Goal: Task Accomplishment & Management: Use online tool/utility

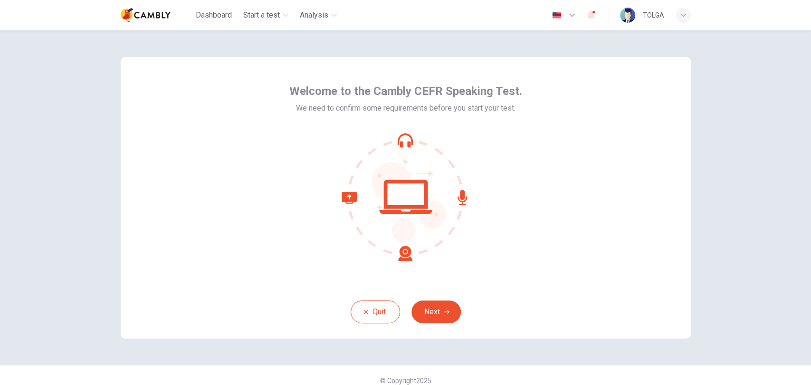
click at [533, 275] on div "Welcome to the Cambly CEFR Speaking Test. We need to confirm some requirements …" at bounding box center [406, 171] width 570 height 228
click at [435, 318] on button "Next" at bounding box center [435, 312] width 49 height 23
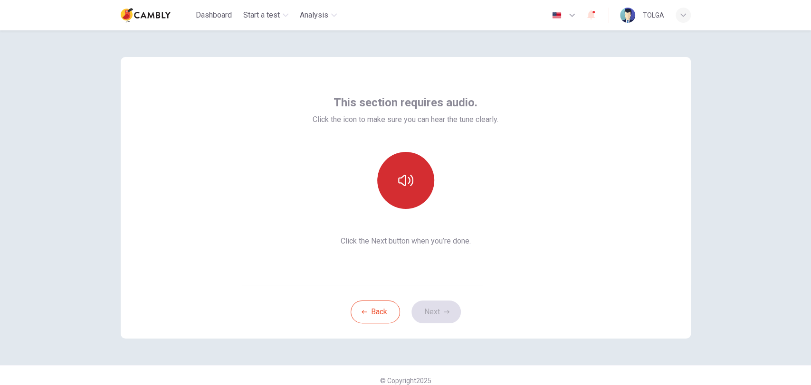
click at [410, 178] on icon "button" at bounding box center [405, 180] width 15 height 15
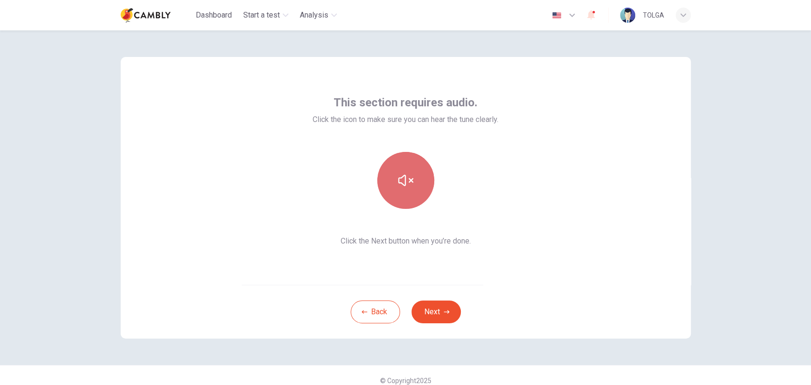
click at [410, 178] on icon "button" at bounding box center [405, 180] width 15 height 15
click at [449, 314] on button "Next" at bounding box center [435, 312] width 49 height 23
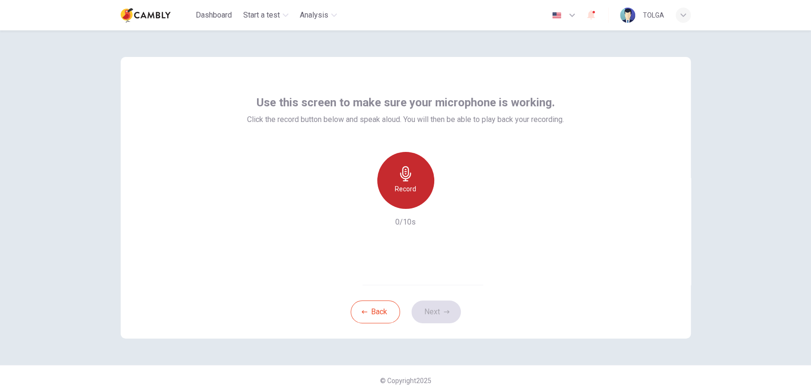
click at [399, 199] on div "Record" at bounding box center [405, 180] width 57 height 57
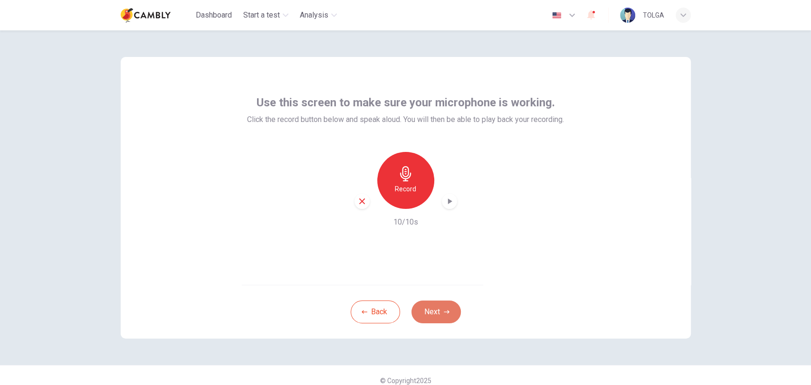
click at [433, 312] on button "Next" at bounding box center [435, 312] width 49 height 23
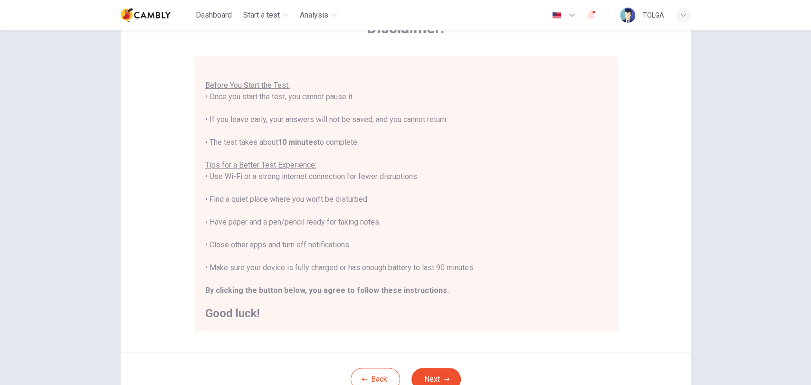
scroll to position [87, 0]
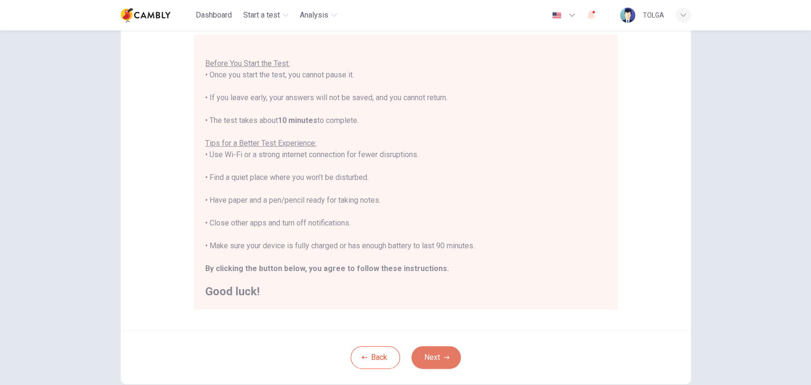
click at [448, 353] on button "Next" at bounding box center [435, 357] width 49 height 23
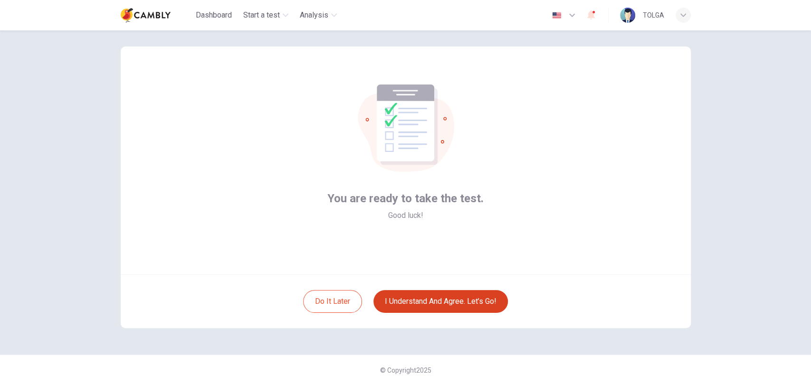
scroll to position [10, 0]
click at [460, 300] on button "I understand and agree. Let’s go!" at bounding box center [440, 301] width 134 height 23
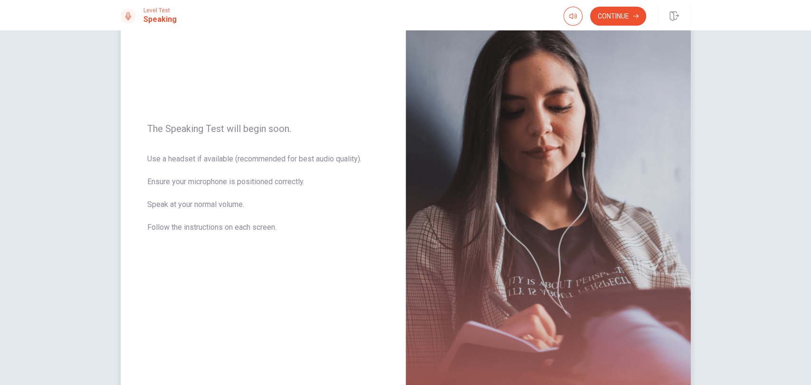
scroll to position [49, 0]
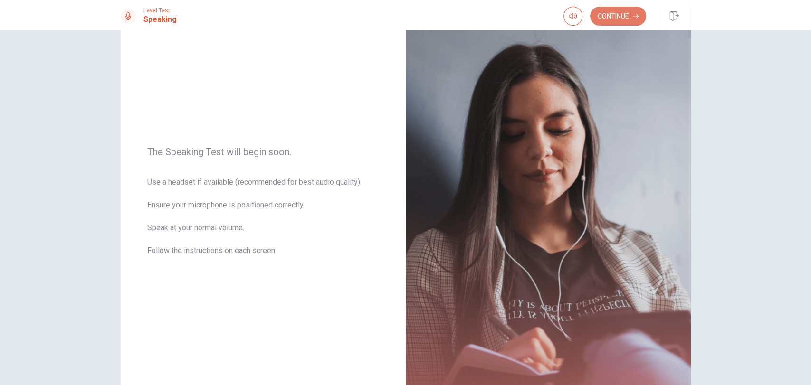
click at [608, 20] on button "Continue" at bounding box center [618, 16] width 56 height 19
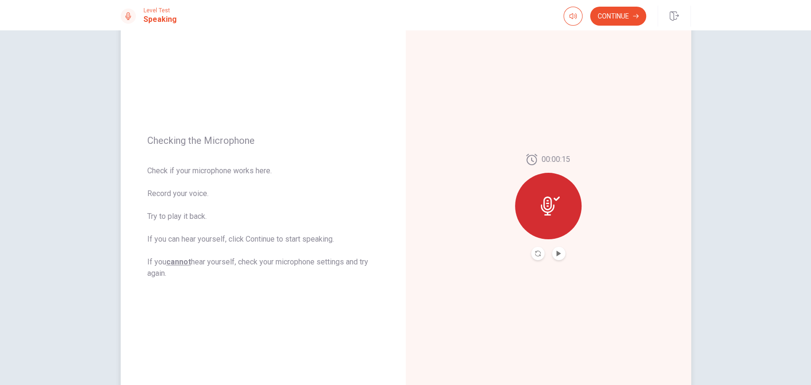
click at [558, 257] on button "Play Audio" at bounding box center [558, 253] width 13 height 13
click at [621, 8] on button "Continue" at bounding box center [618, 16] width 56 height 19
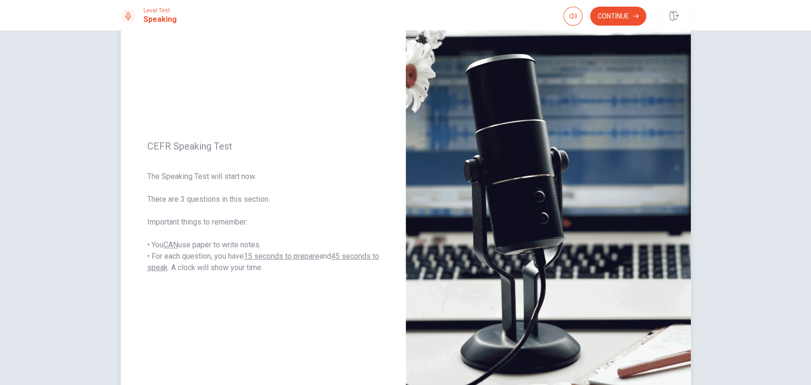
scroll to position [76, 0]
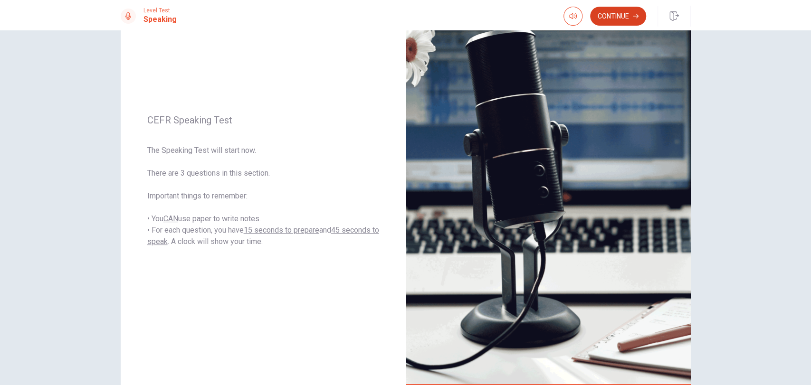
click at [638, 18] on icon "button" at bounding box center [636, 16] width 6 height 6
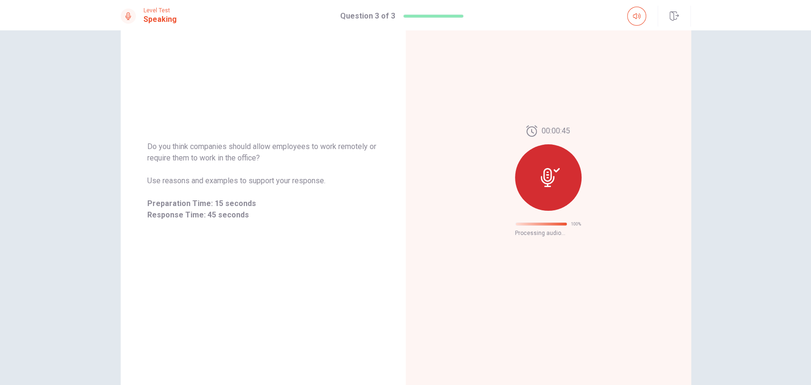
scroll to position [0, 0]
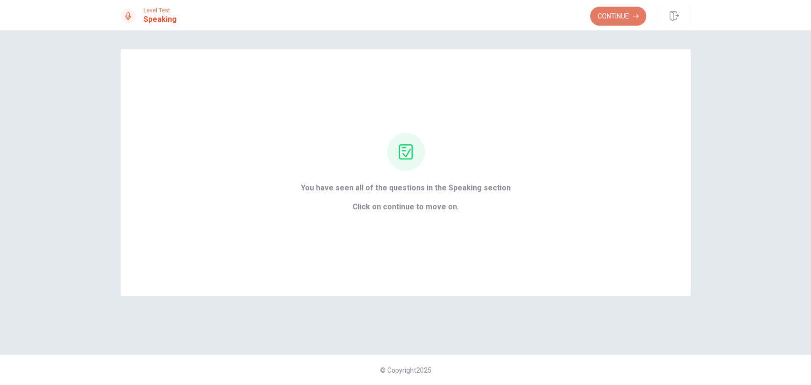
click at [614, 22] on button "Continue" at bounding box center [618, 16] width 56 height 19
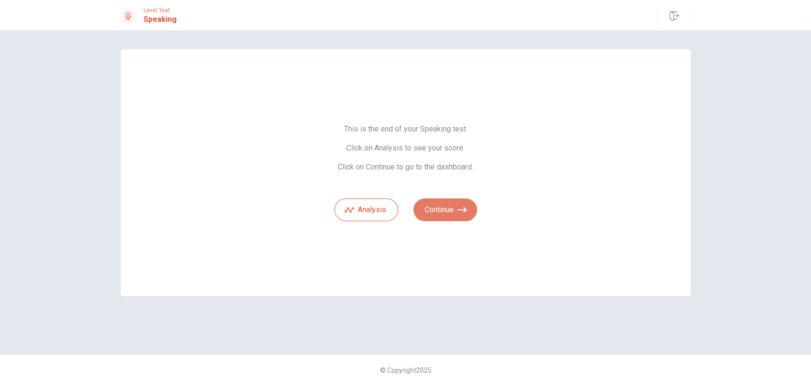
click at [444, 207] on button "Continue" at bounding box center [445, 210] width 64 height 23
